Goal: Communication & Community: Share content

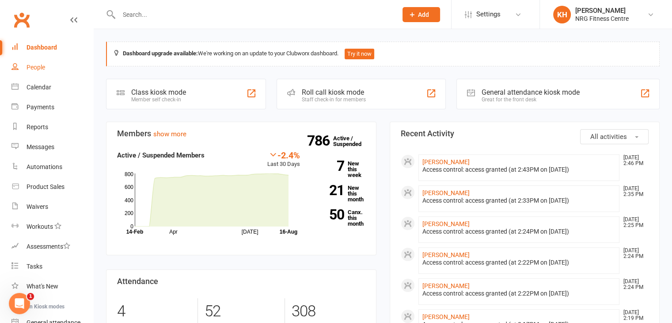
click at [39, 68] on div "People" at bounding box center [36, 67] width 19 height 7
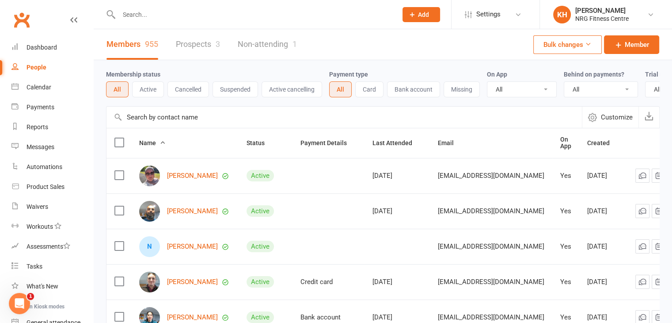
click at [145, 16] on input "text" at bounding box center [253, 14] width 275 height 12
type input "keeley"
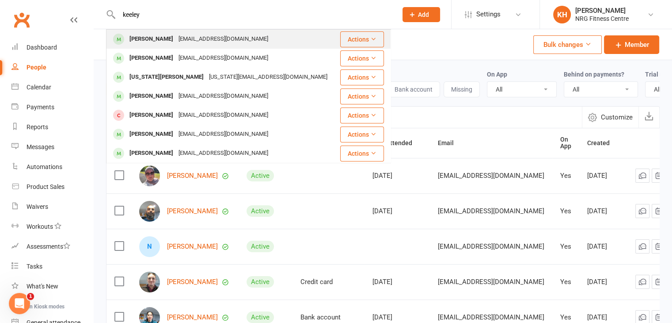
click at [151, 41] on div "[PERSON_NAME]" at bounding box center [151, 39] width 49 height 13
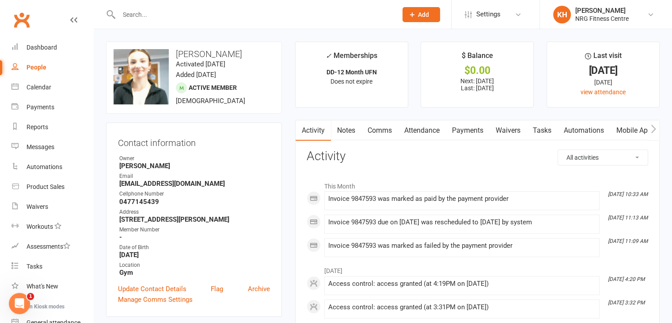
click at [466, 128] on link "Payments" at bounding box center [468, 130] width 44 height 20
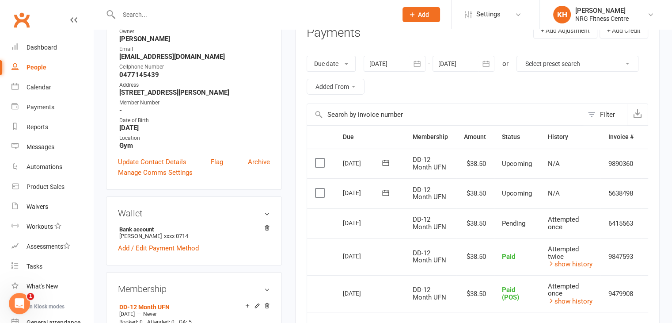
scroll to position [128, 0]
click at [583, 299] on link "show history" at bounding box center [570, 300] width 45 height 8
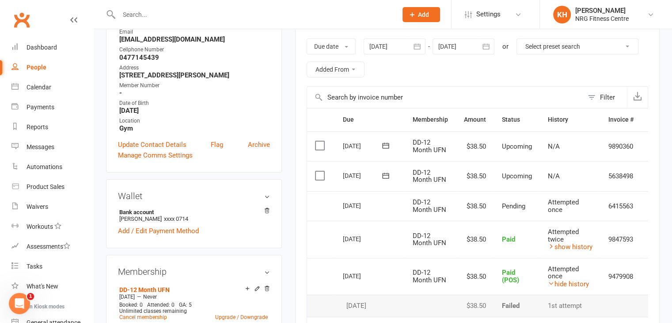
scroll to position [163, 0]
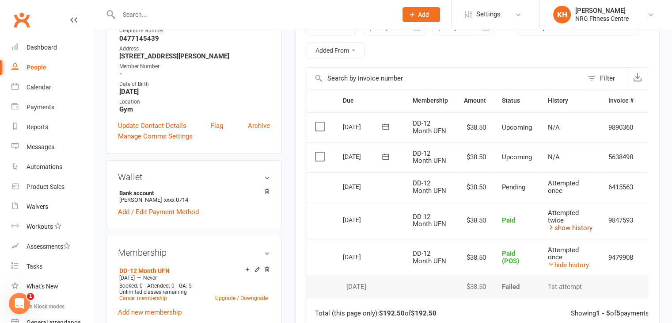
click at [570, 226] on link "show history" at bounding box center [570, 228] width 45 height 8
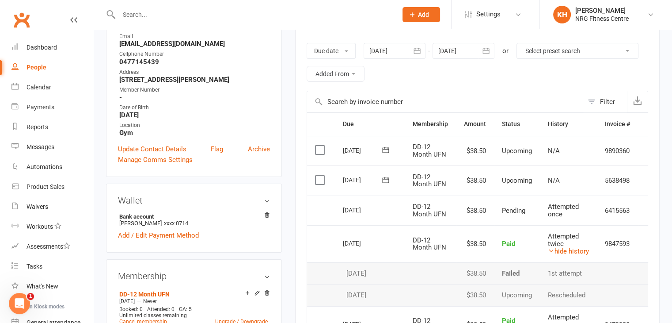
scroll to position [156, 0]
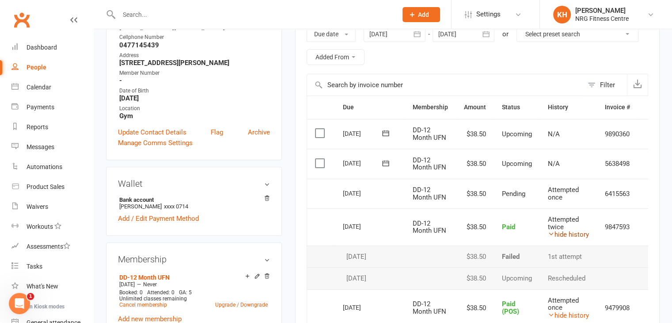
click at [564, 233] on link "hide history" at bounding box center [568, 234] width 41 height 8
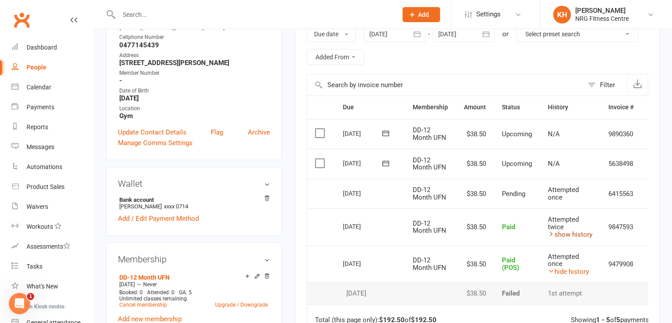
click at [571, 231] on link "show history" at bounding box center [570, 234] width 45 height 8
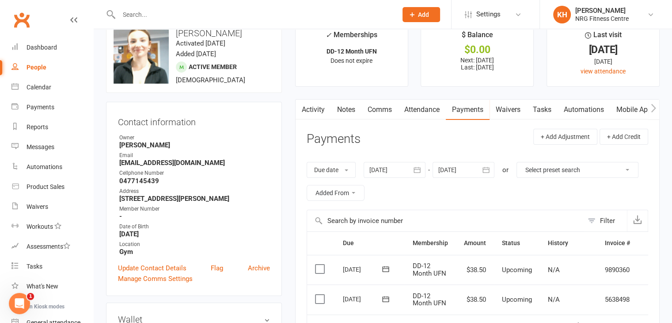
scroll to position [0, 0]
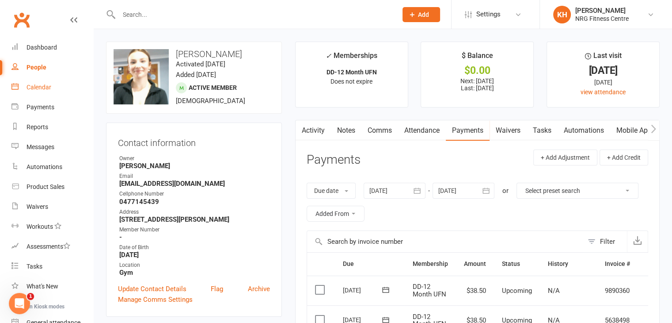
click at [37, 91] on link "Calendar" at bounding box center [52, 87] width 82 height 20
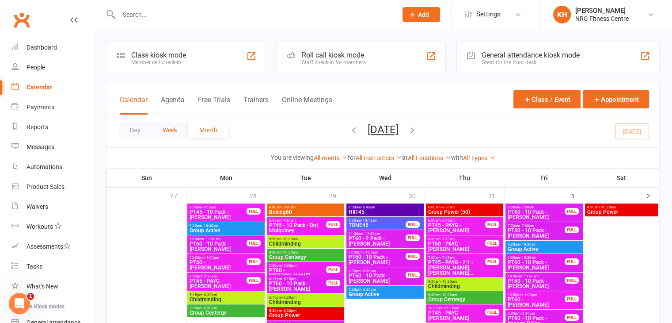
click at [173, 128] on button "Week" at bounding box center [170, 130] width 37 height 16
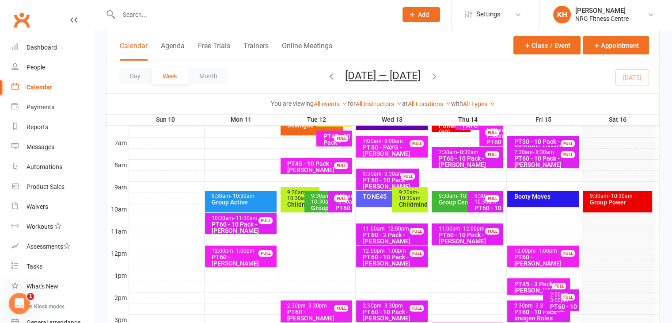
scroll to position [189, 0]
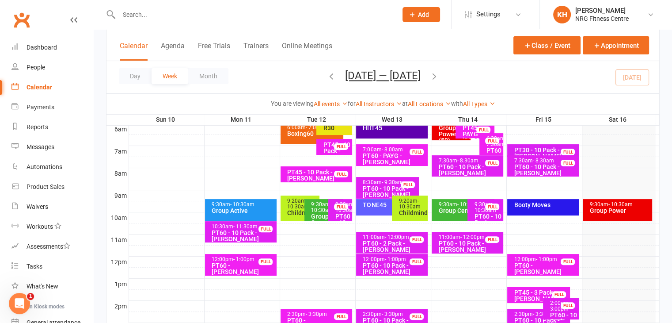
click at [620, 207] on div "Group Power" at bounding box center [619, 210] width 61 height 6
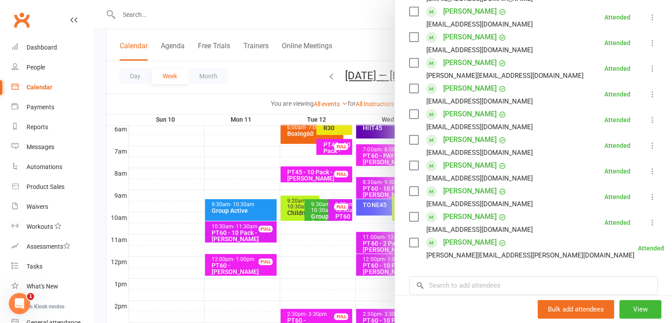
scroll to position [189, 0]
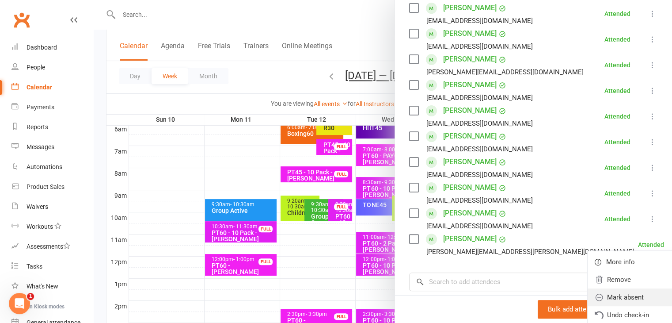
click at [588, 296] on link "Mark absent" at bounding box center [639, 297] width 103 height 18
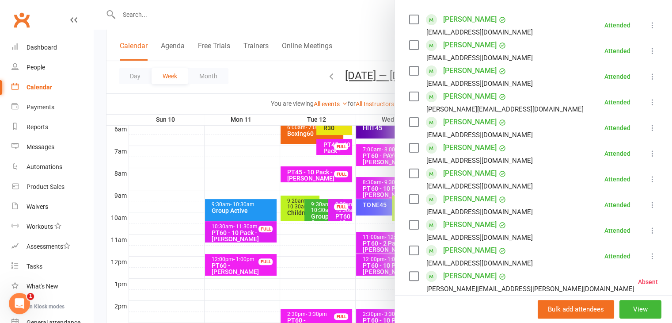
scroll to position [122, 0]
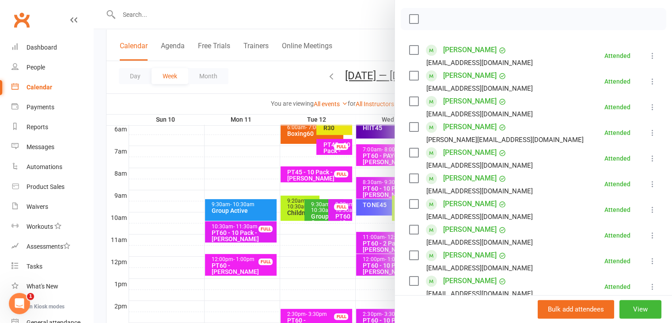
click at [648, 106] on icon at bounding box center [652, 107] width 9 height 9
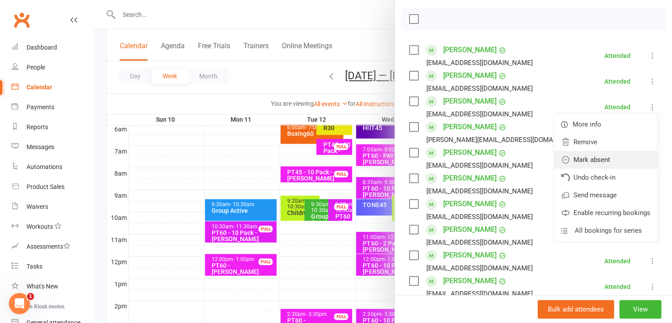
click at [591, 161] on link "Mark absent" at bounding box center [605, 160] width 103 height 18
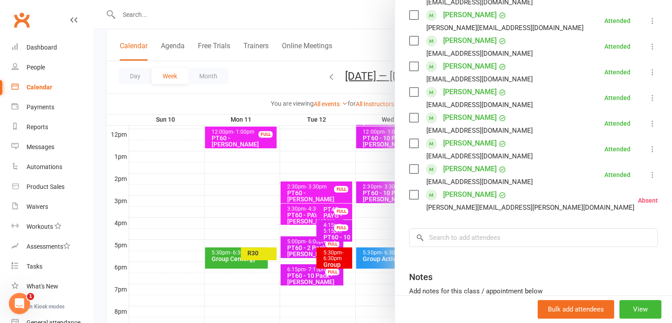
scroll to position [241, 0]
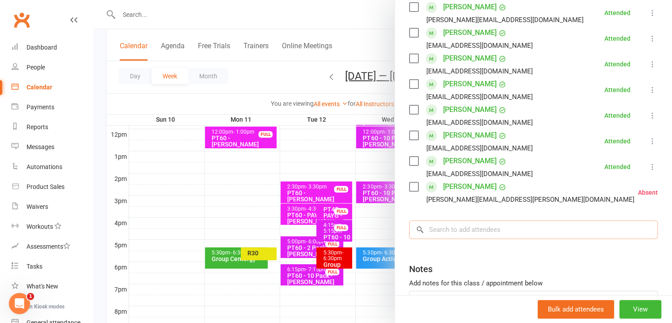
click at [448, 227] on input "search" at bounding box center [533, 229] width 249 height 19
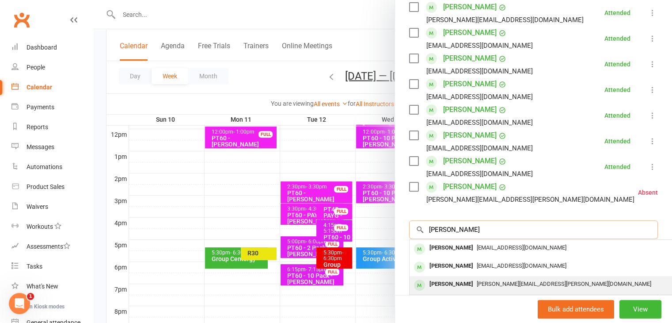
type input "[PERSON_NAME]"
click at [442, 286] on div "[PERSON_NAME]" at bounding box center [451, 284] width 51 height 13
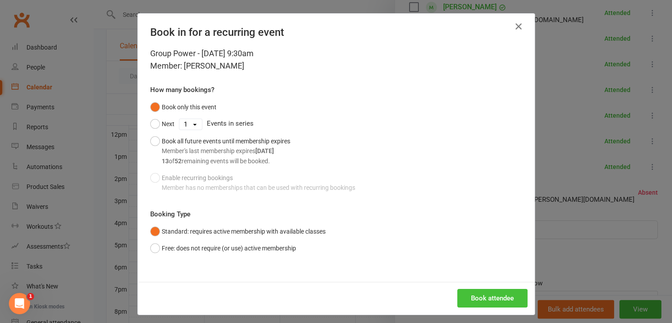
click at [482, 297] on button "Book attendee" at bounding box center [493, 298] width 70 height 19
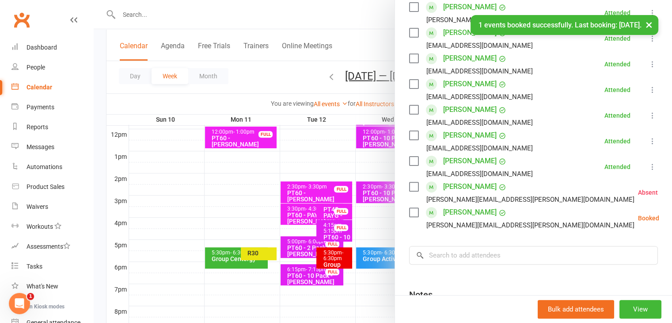
click at [672, 222] on button at bounding box center [681, 218] width 11 height 11
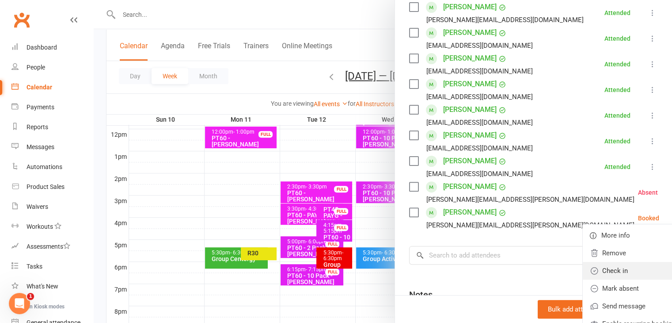
click at [583, 271] on link "Check in" at bounding box center [634, 271] width 103 height 18
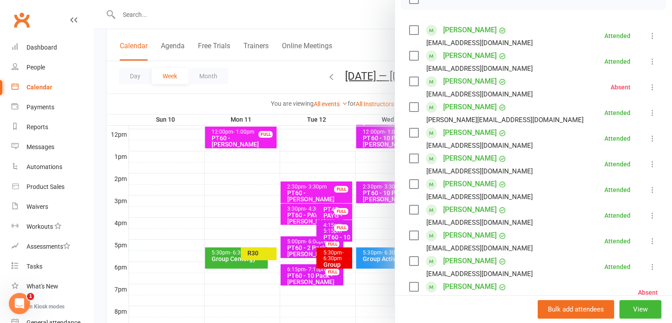
scroll to position [0, 0]
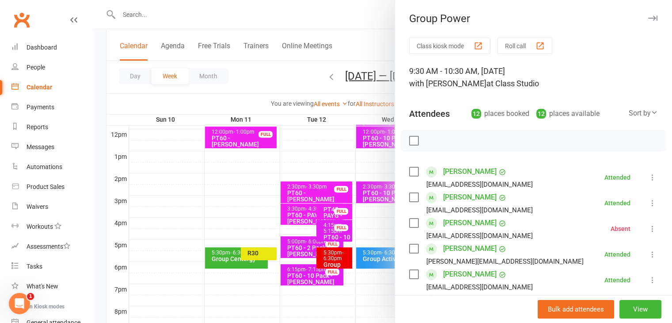
click at [648, 16] on icon "button" at bounding box center [652, 17] width 9 height 5
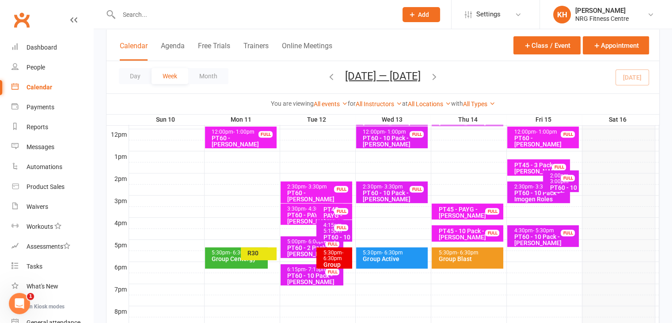
click at [438, 76] on icon "button" at bounding box center [435, 76] width 10 height 10
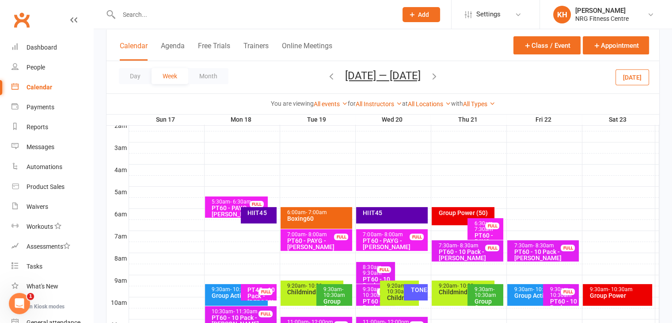
scroll to position [106, 0]
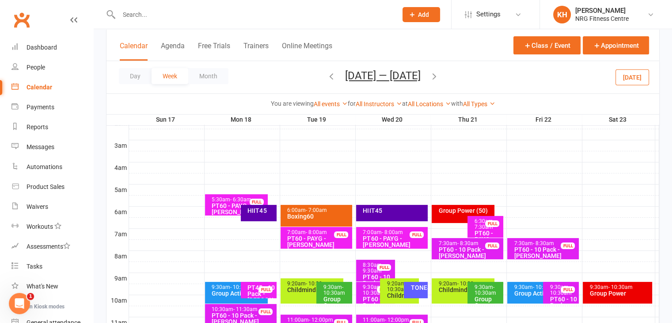
click at [260, 217] on div "HIIT45" at bounding box center [259, 213] width 36 height 16
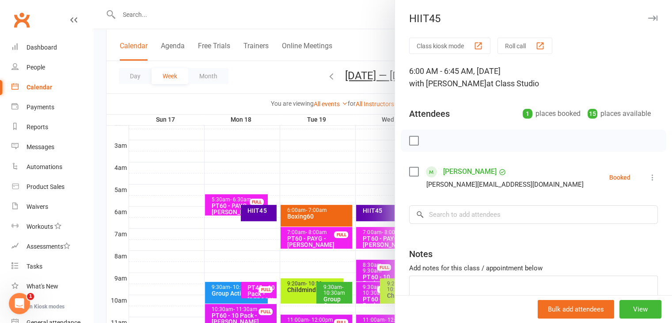
click at [644, 19] on div "HIIT45" at bounding box center [533, 18] width 277 height 12
click at [648, 18] on icon "button" at bounding box center [652, 17] width 9 height 5
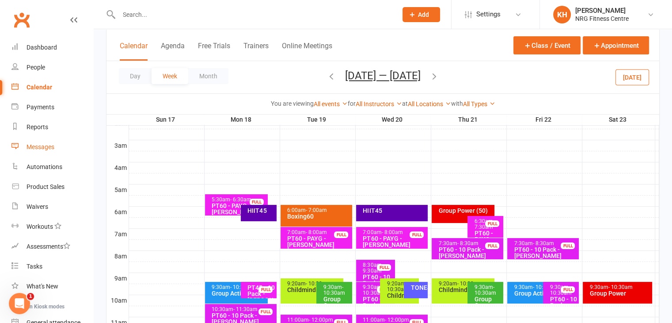
click at [37, 145] on div "Messages" at bounding box center [41, 146] width 28 height 7
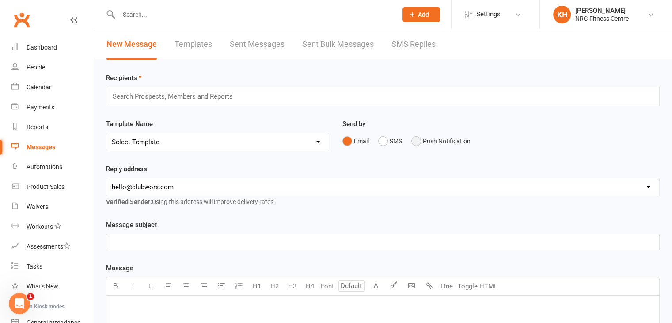
click at [421, 140] on button "Push Notification" at bounding box center [441, 141] width 59 height 17
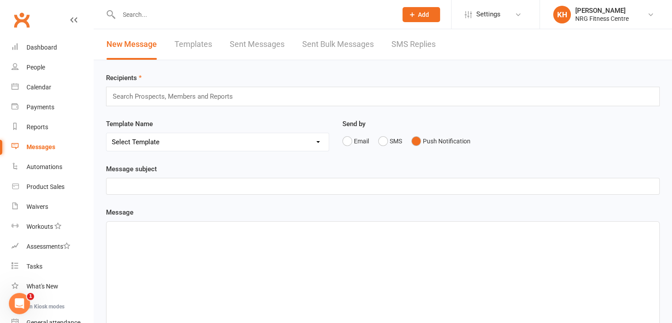
click at [194, 96] on input "text" at bounding box center [177, 96] width 130 height 11
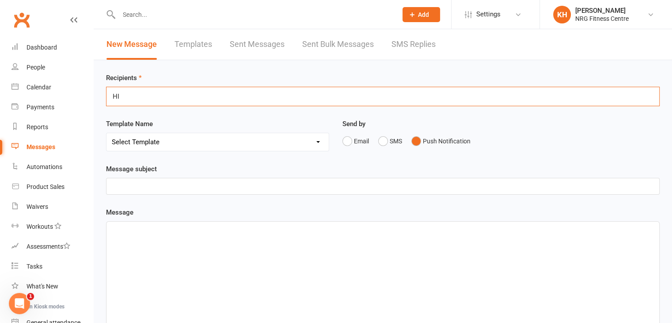
type input "H"
type input "B"
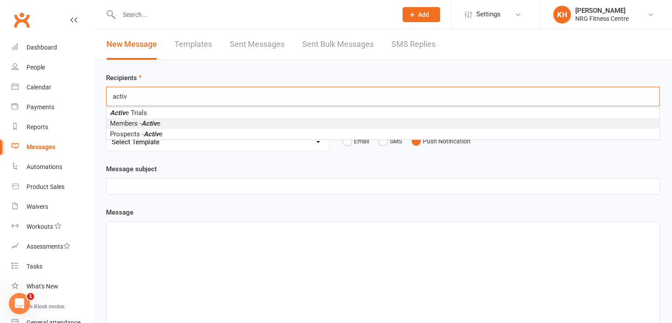
type input "activ"
click at [151, 124] on em "Activ" at bounding box center [148, 123] width 15 height 8
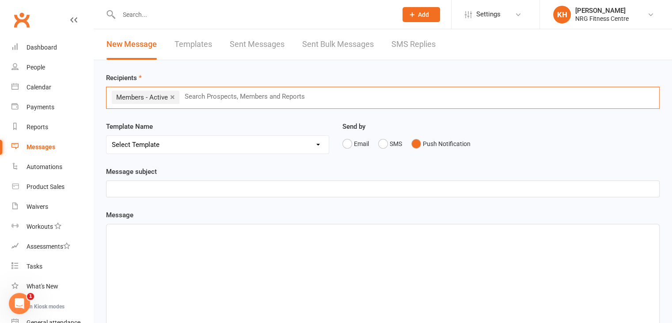
click at [121, 191] on p "﻿" at bounding box center [383, 188] width 542 height 11
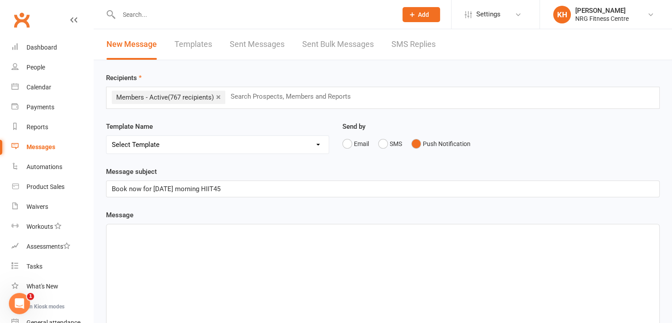
click at [127, 236] on p "﻿" at bounding box center [383, 232] width 542 height 11
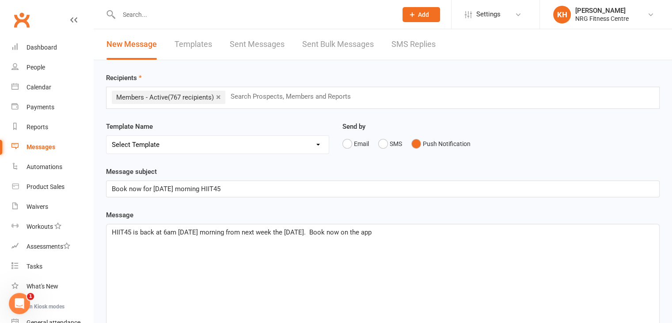
click at [331, 231] on span "HIIT45 is back at 6am [DATE] morning from next week the [DATE]. Book now on the…" at bounding box center [242, 232] width 260 height 8
click at [348, 229] on span "HIIT45 is back at 6am [DATE] morning from next week the [DATE] - and it's for e…" at bounding box center [274, 232] width 324 height 8
click at [418, 230] on span "HIIT45 is back at 6am [DATE] morning from next week the [DATE] - and with lots …" at bounding box center [304, 232] width 385 height 8
click at [553, 232] on p "HIIT45 is back at 6am [DATE] morning from next week the [DATE] - and with lots …" at bounding box center [383, 232] width 542 height 11
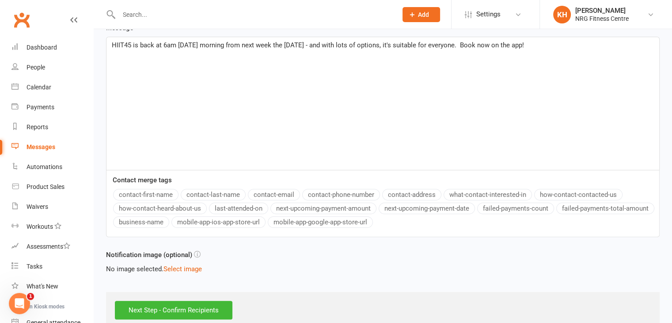
scroll to position [203, 0]
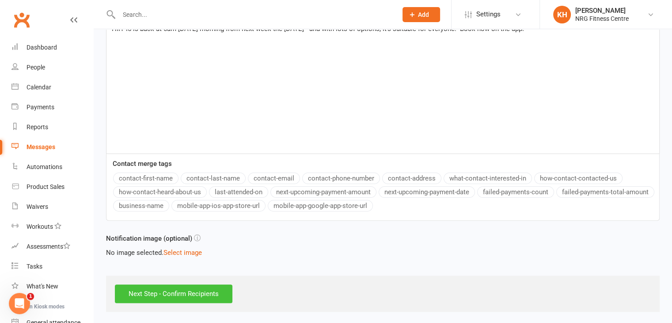
click at [156, 288] on input "Next Step - Confirm Recipients" at bounding box center [174, 293] width 118 height 19
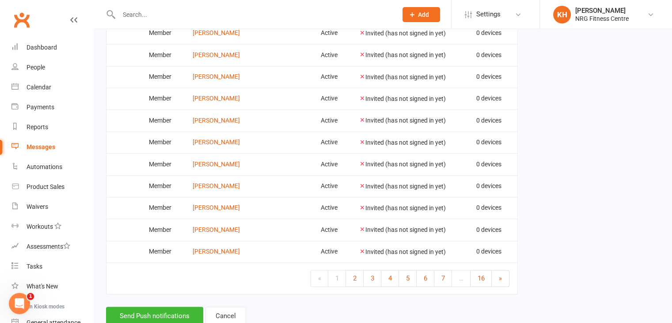
scroll to position [1105, 0]
click at [138, 306] on button "Send Push notifications" at bounding box center [154, 315] width 97 height 19
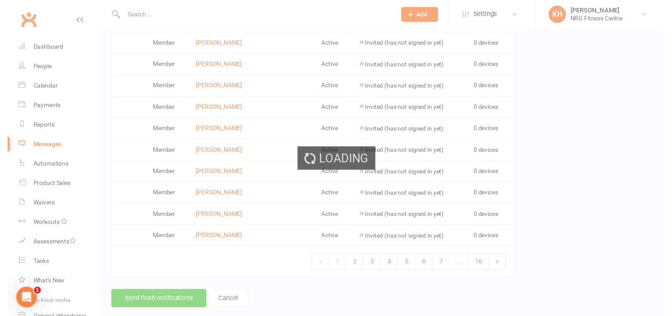
scroll to position [1094, 0]
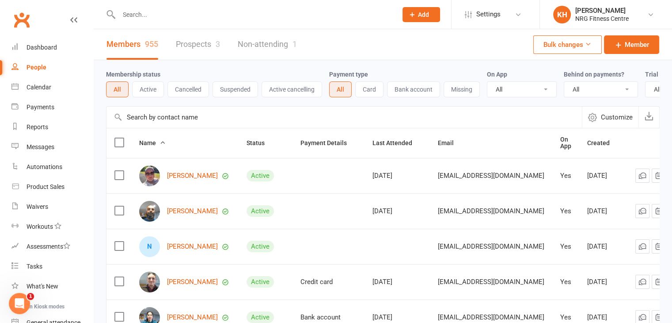
click at [148, 11] on input "text" at bounding box center [253, 14] width 275 height 12
type input "keeley"
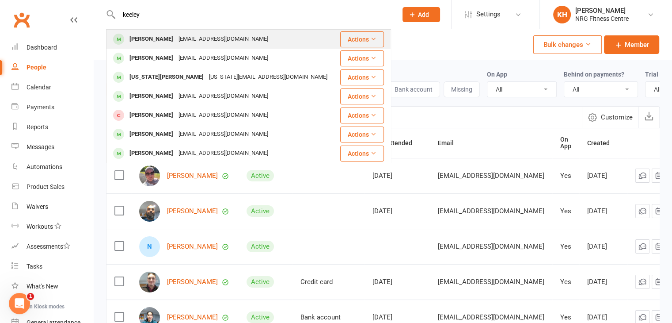
click at [124, 46] on div at bounding box center [119, 39] width 16 height 15
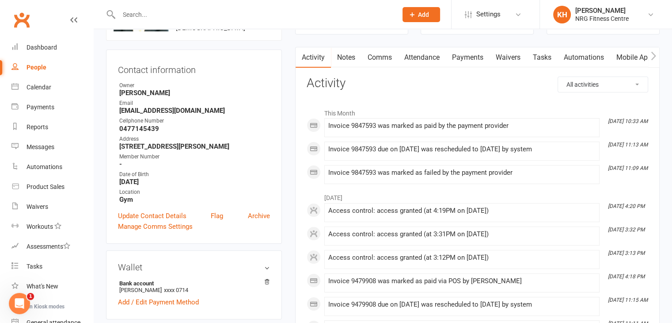
scroll to position [61, 0]
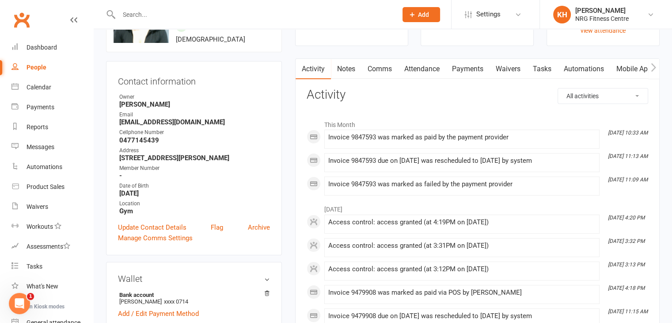
click at [336, 69] on link "Notes" at bounding box center [346, 69] width 31 height 20
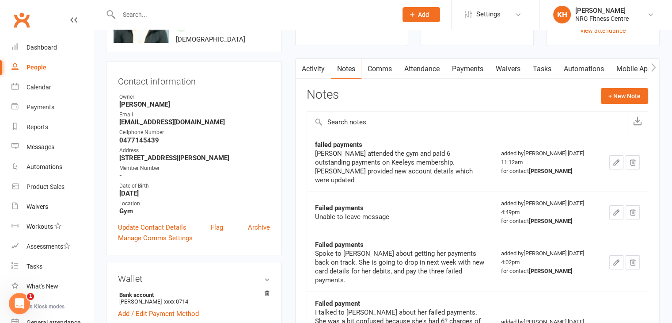
click at [308, 66] on link "Activity" at bounding box center [313, 69] width 35 height 20
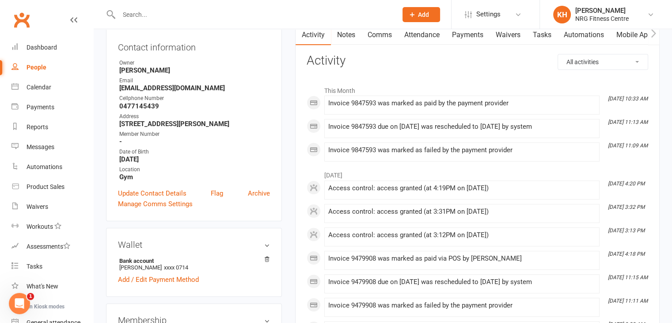
scroll to position [86, 0]
